Goal: Task Accomplishment & Management: Complete application form

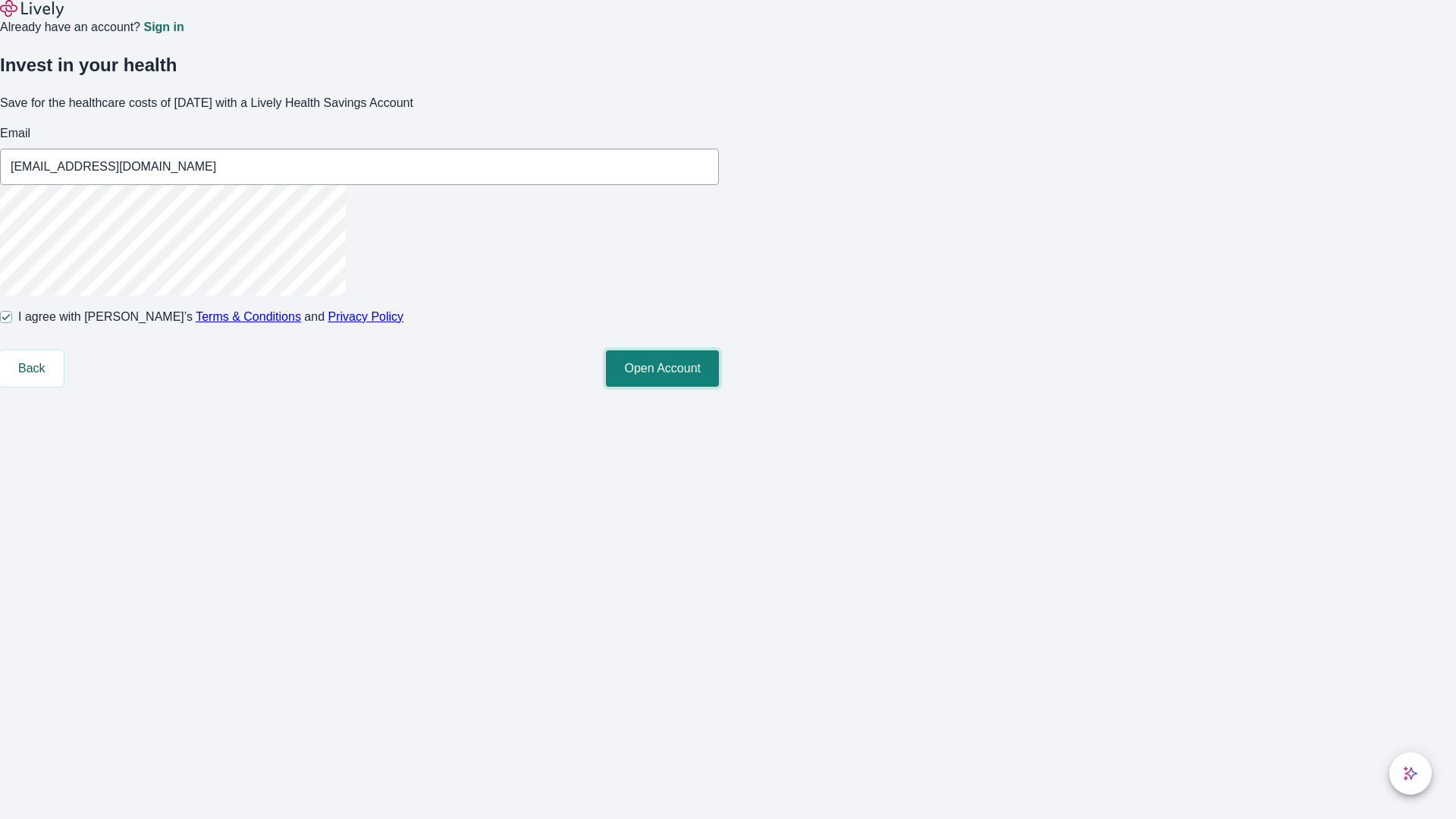
click at [719, 387] on button "Open Account" at bounding box center [662, 368] width 113 height 36
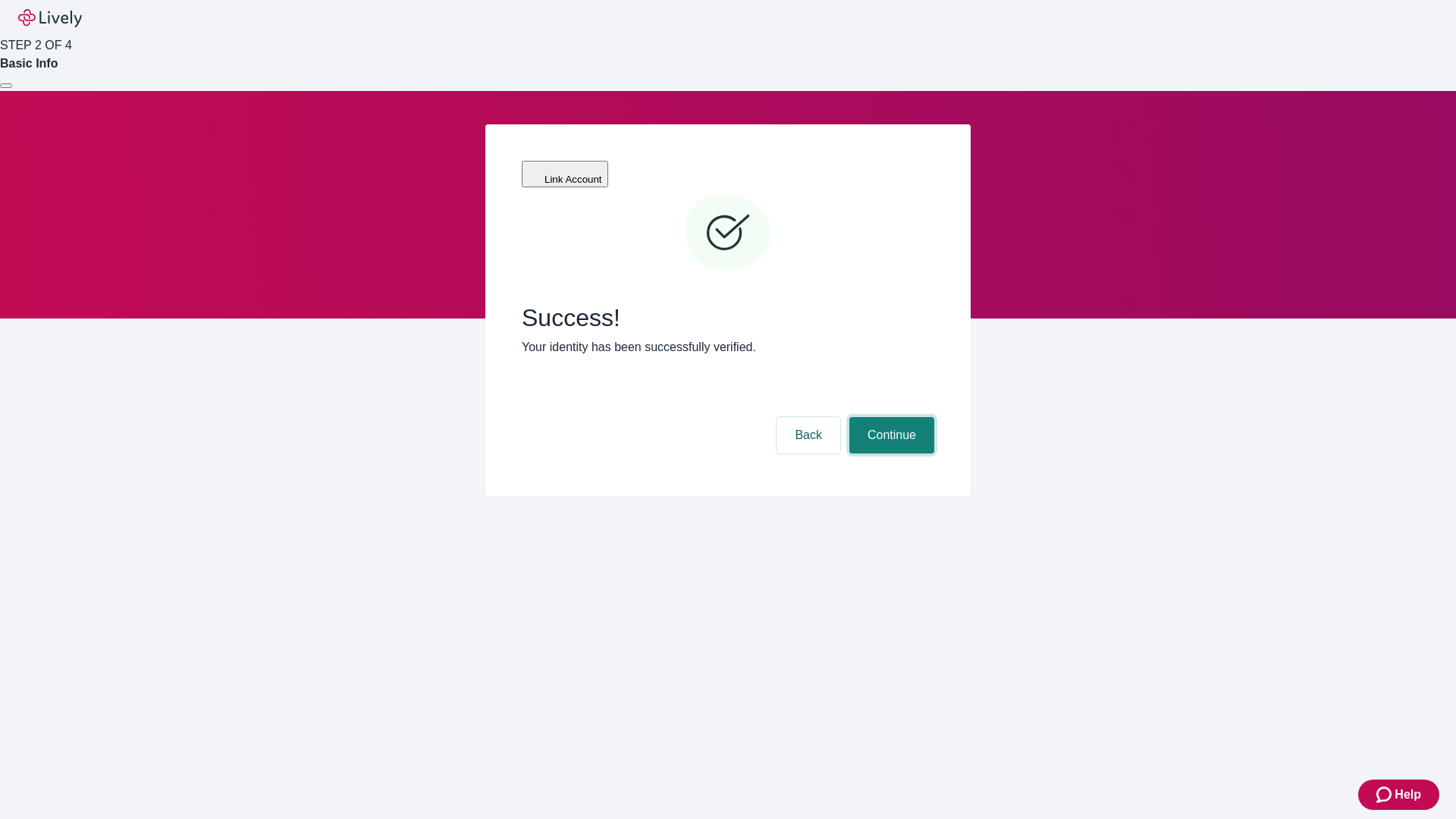
click at [890, 417] on button "Continue" at bounding box center [891, 435] width 85 height 36
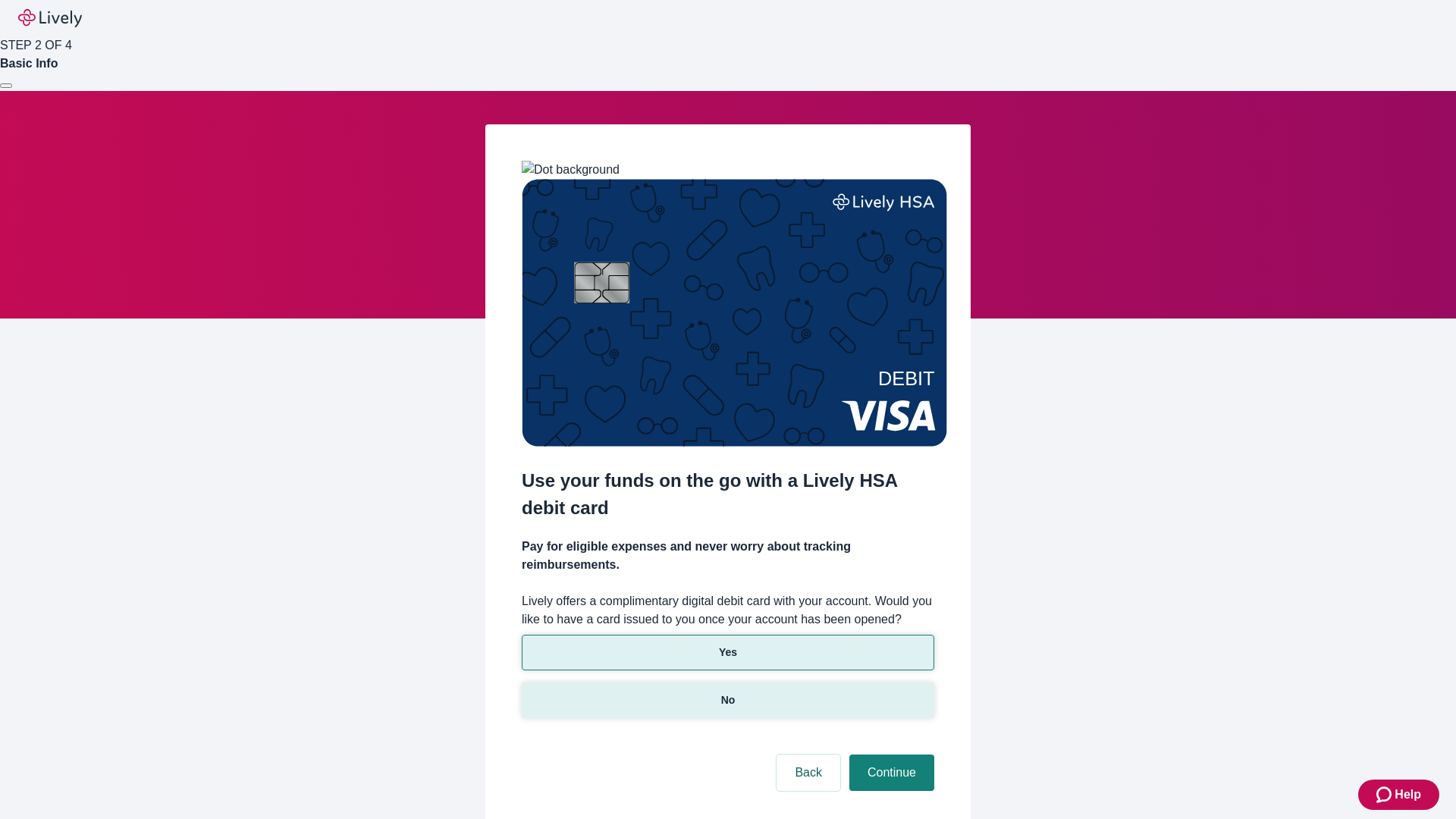
click at [727, 693] on p "No" at bounding box center [729, 701] width 14 height 16
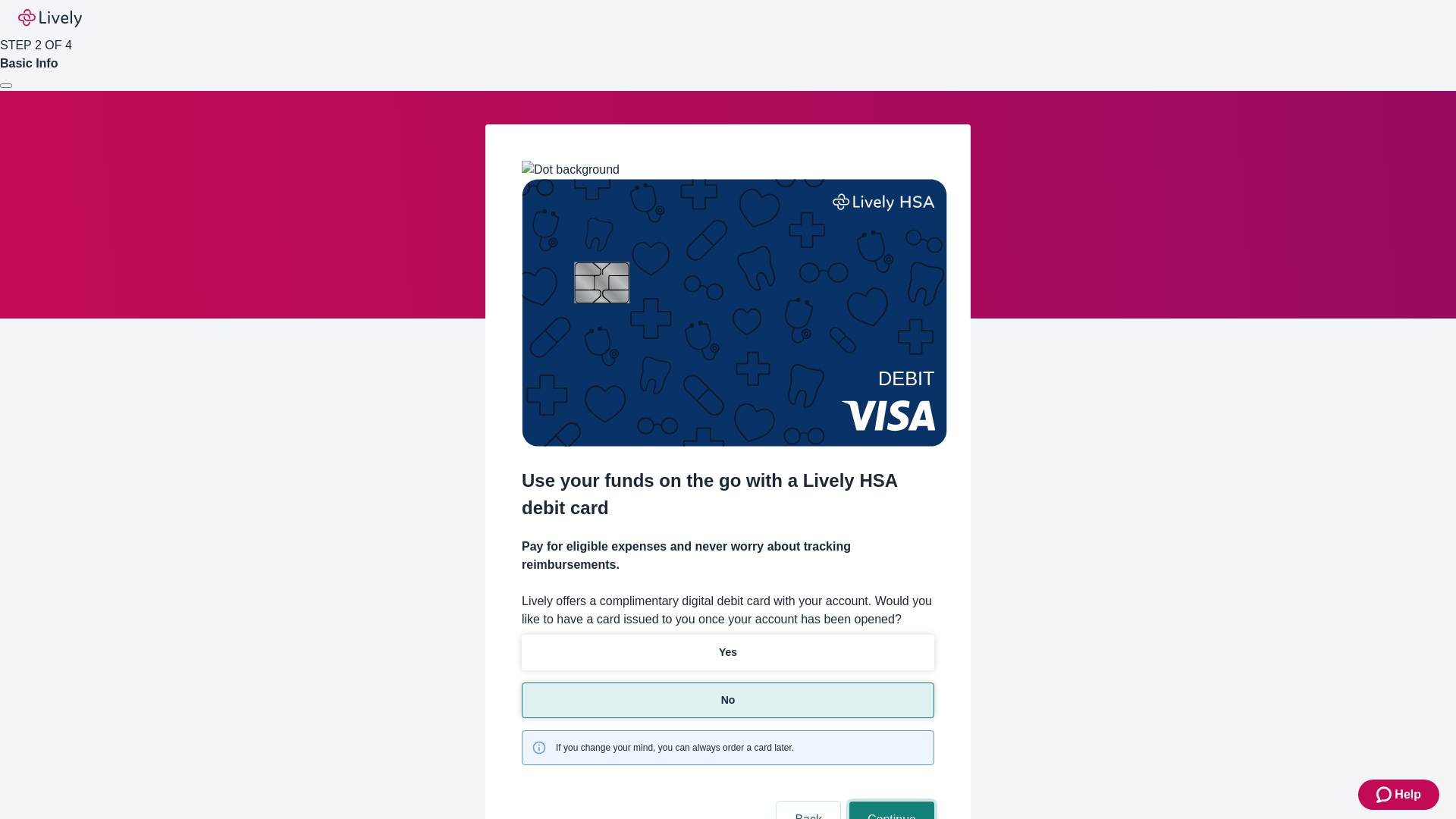
click at [890, 801] on button "Continue" at bounding box center [891, 819] width 85 height 36
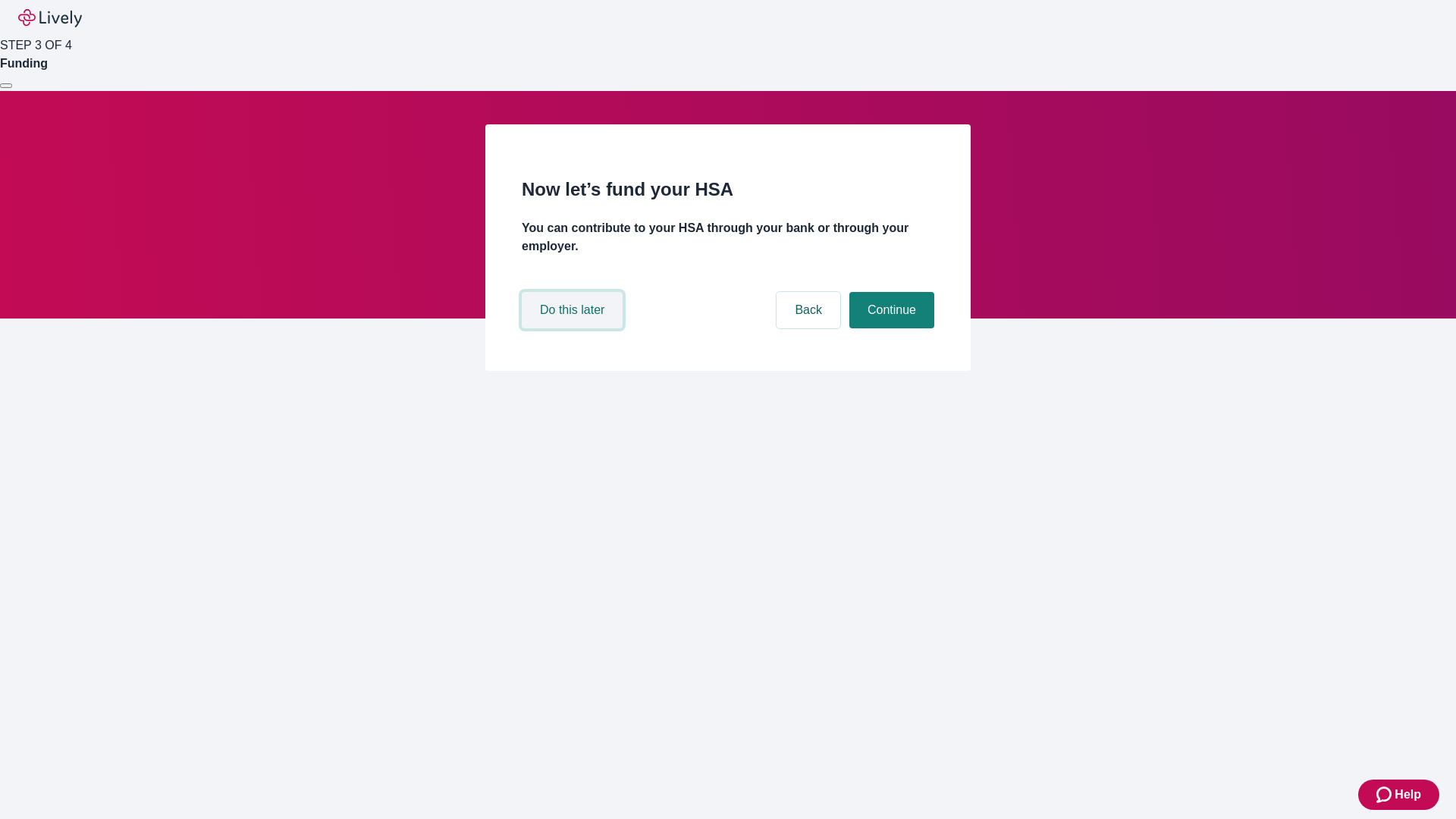
click at [574, 329] on button "Do this later" at bounding box center [572, 310] width 101 height 36
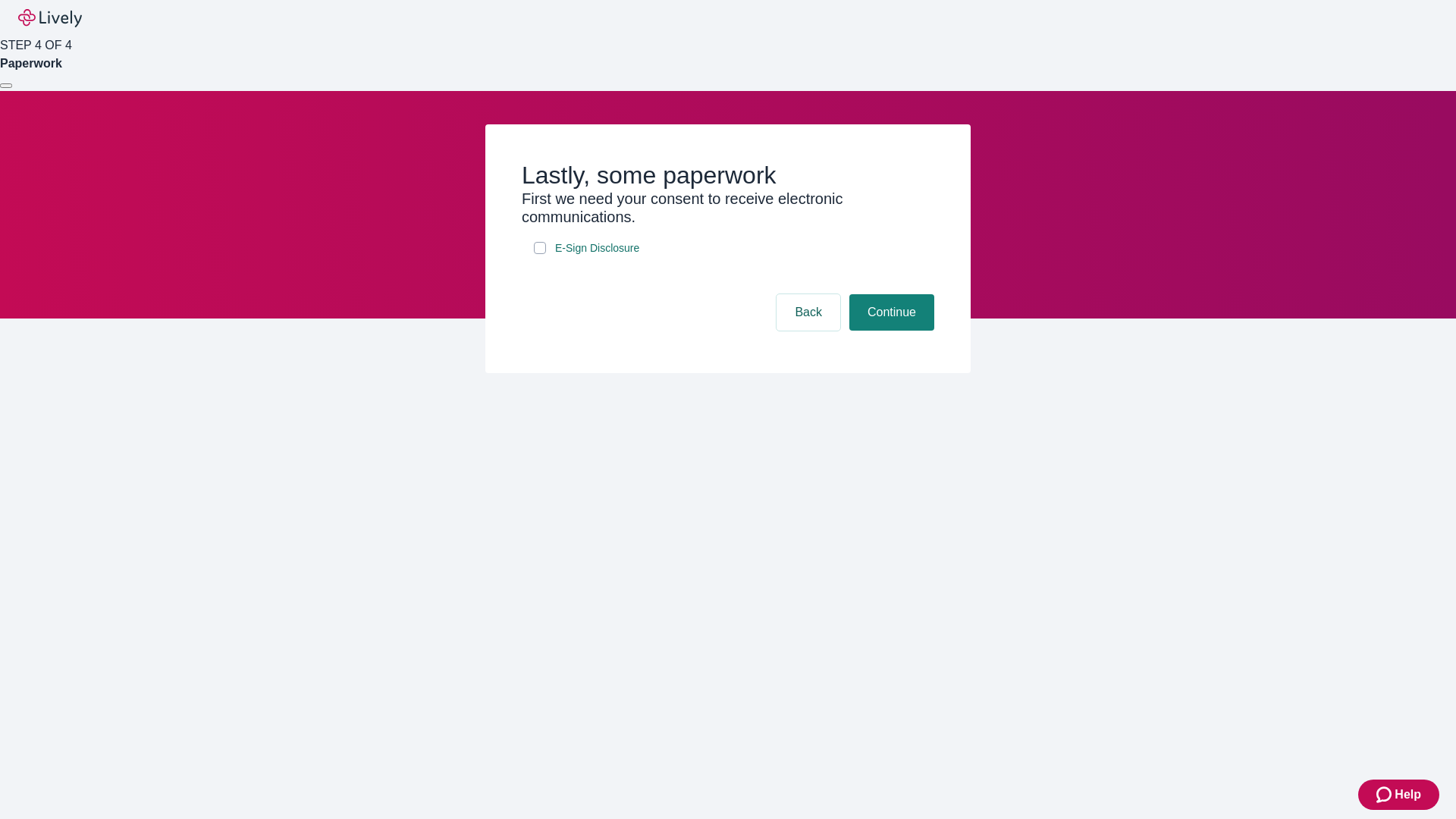
click at [540, 254] on input "E-Sign Disclosure" at bounding box center [540, 247] width 12 height 12
checkbox input "true"
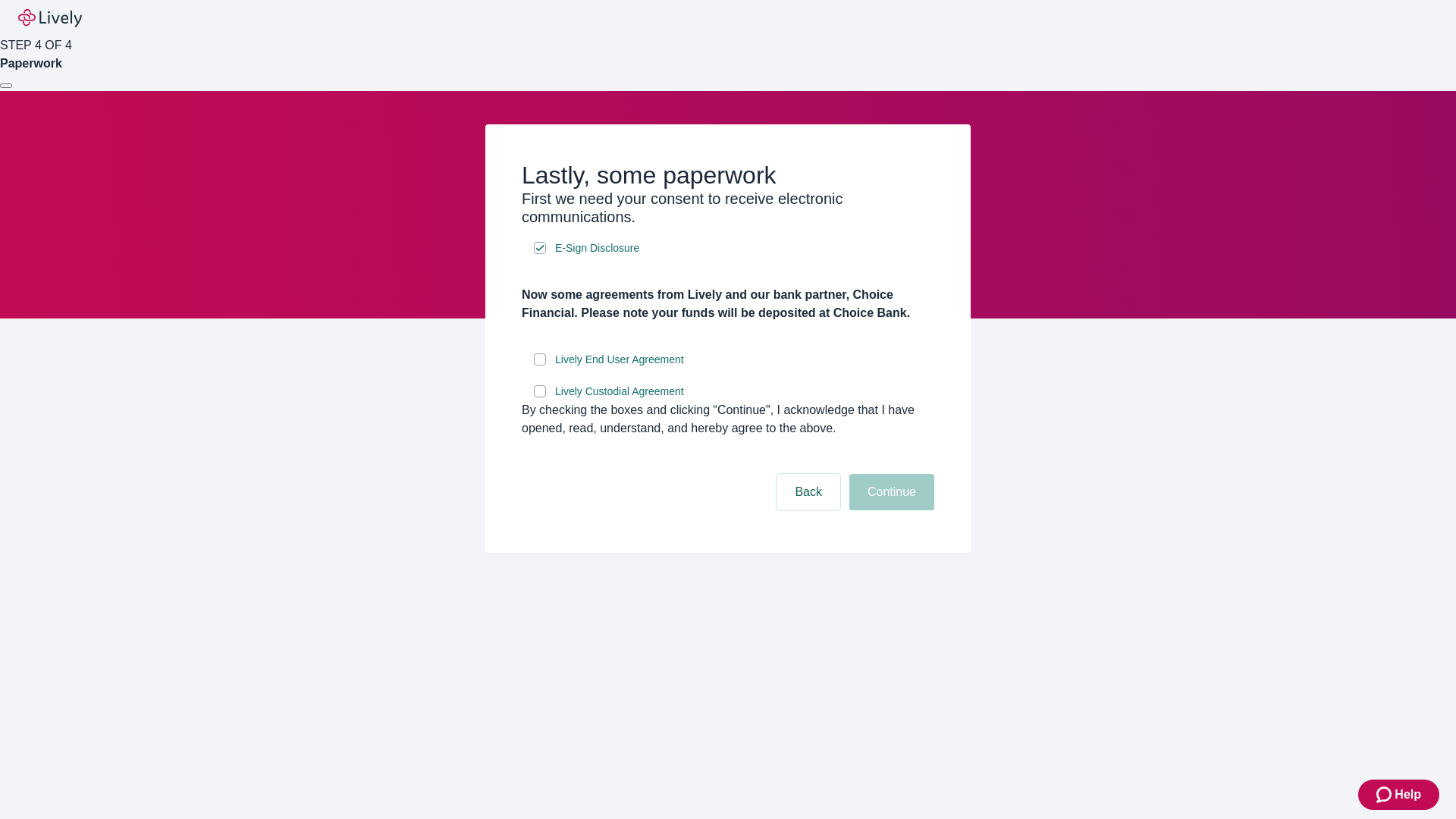
click at [540, 366] on input "Lively End User Agreement" at bounding box center [540, 359] width 12 height 12
checkbox input "true"
click at [540, 397] on input "Lively Custodial Agreement" at bounding box center [540, 391] width 12 height 12
checkbox input "true"
click at [890, 511] on button "Continue" at bounding box center [891, 492] width 85 height 36
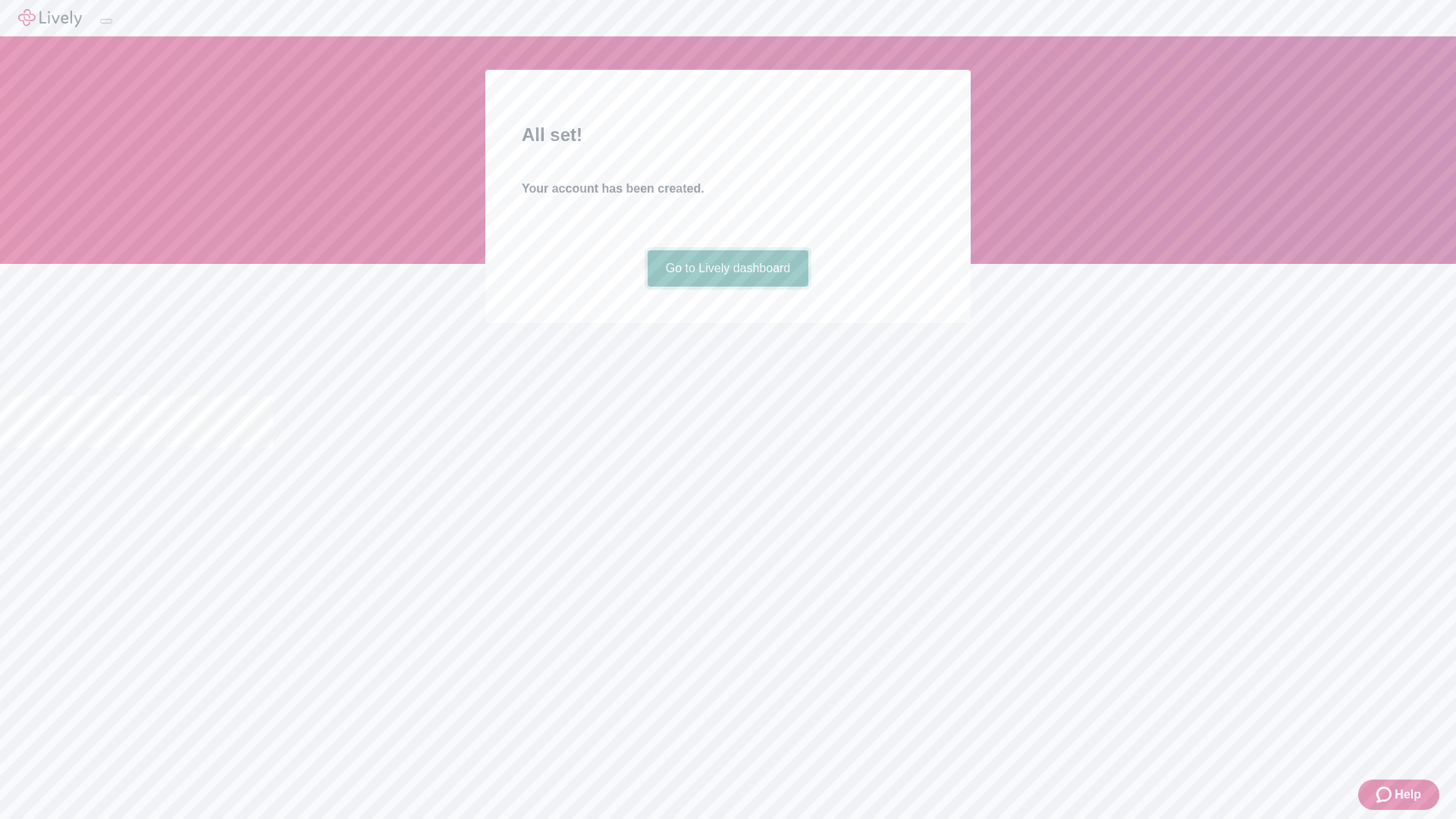
click at [727, 287] on link "Go to Lively dashboard" at bounding box center [728, 268] width 162 height 36
